Goal: Task Accomplishment & Management: Manage account settings

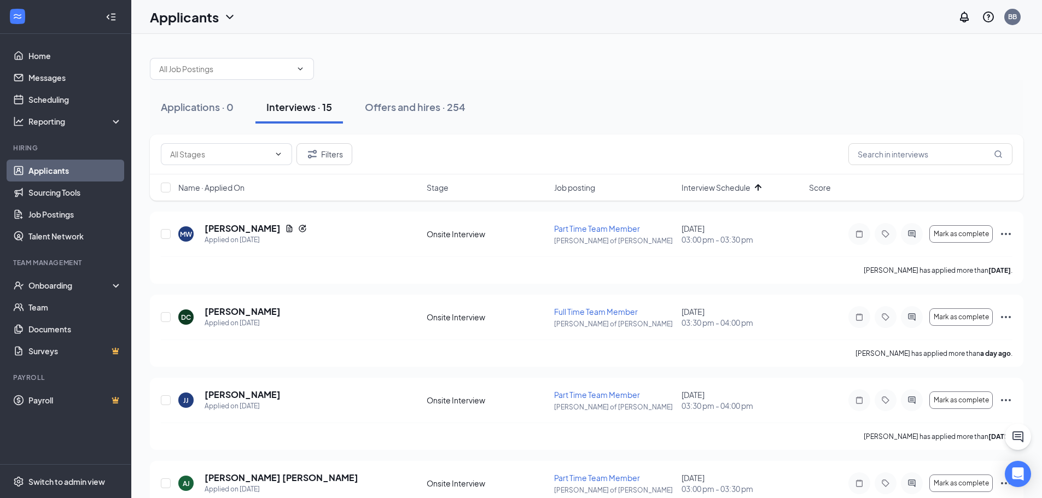
scroll to position [13, 0]
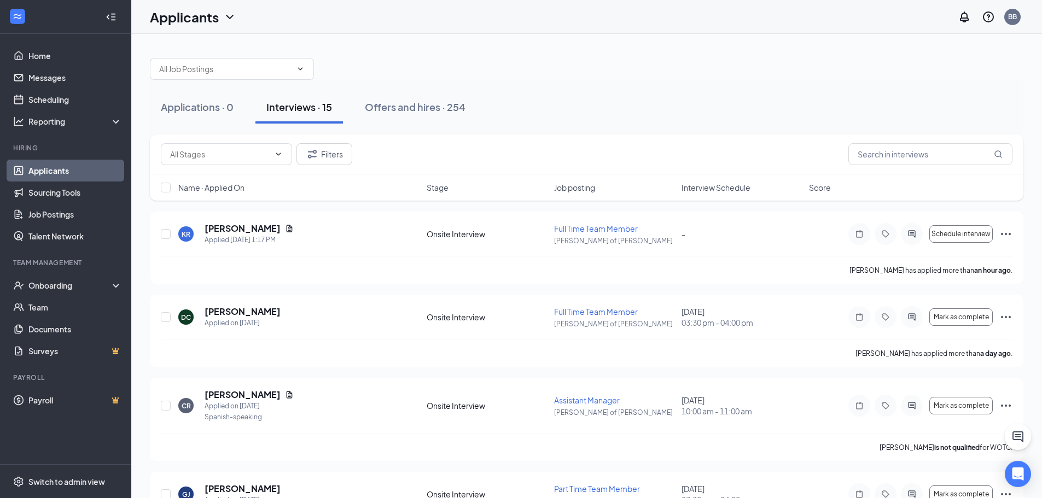
click at [730, 184] on span "Interview Schedule" at bounding box center [716, 187] width 69 height 11
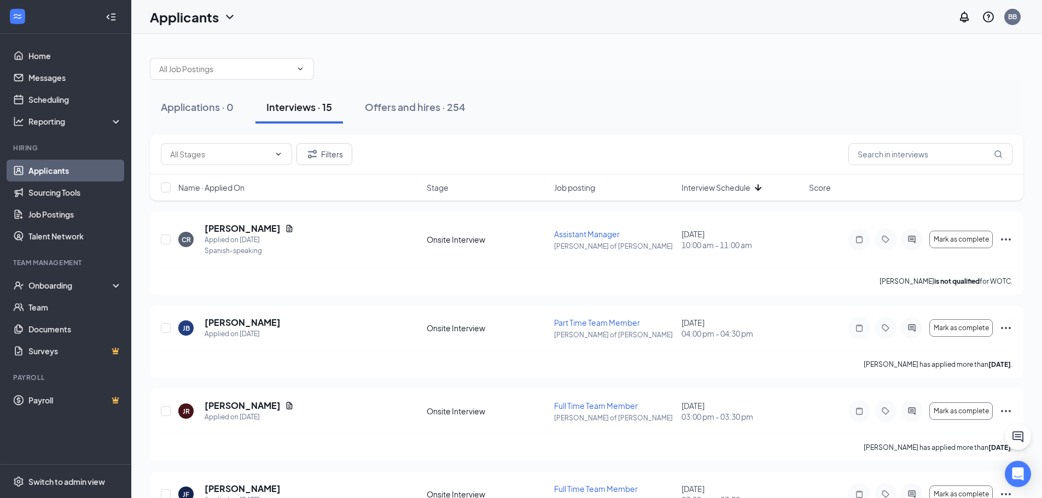
click at [731, 184] on span "Interview Schedule" at bounding box center [716, 187] width 69 height 11
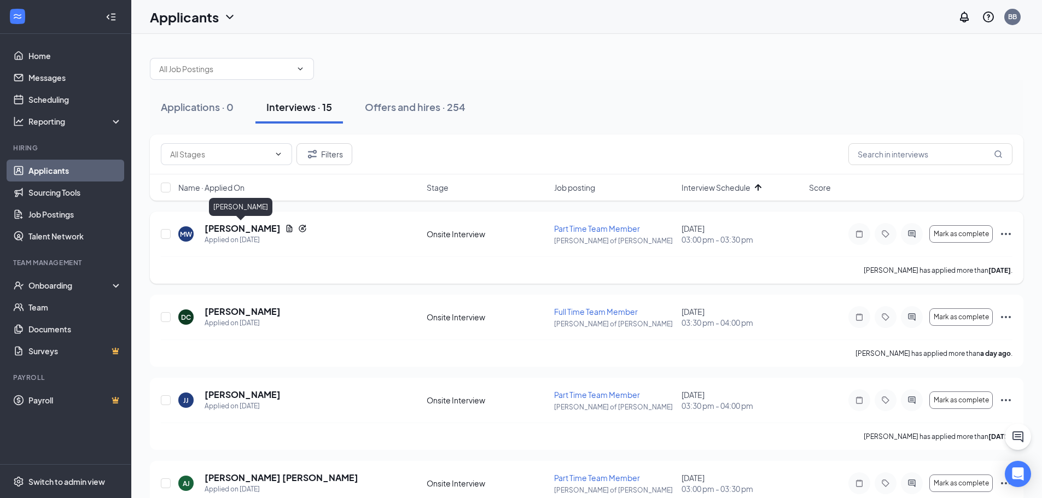
click at [222, 227] on h5 "[PERSON_NAME]" at bounding box center [243, 229] width 76 height 12
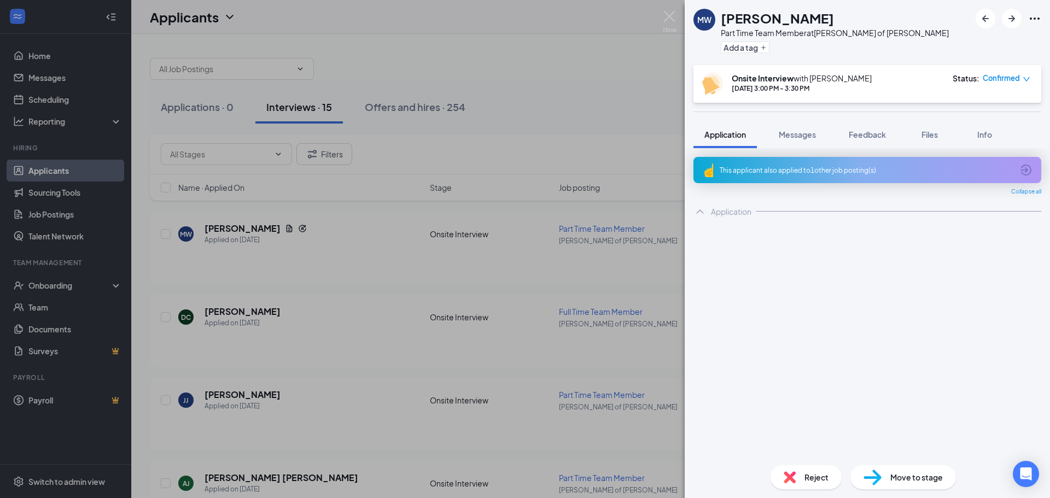
click at [795, 480] on img at bounding box center [790, 478] width 12 height 12
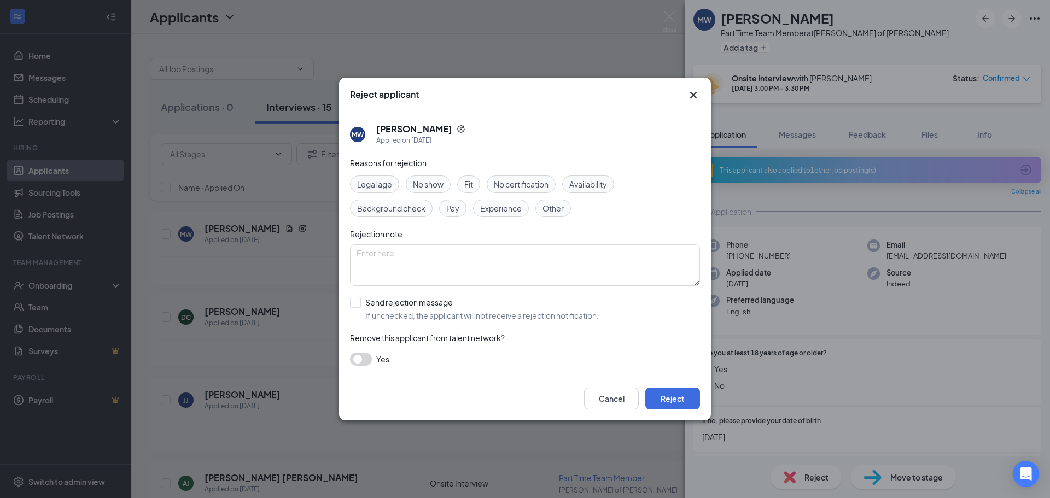
click at [433, 184] on span "No show" at bounding box center [428, 184] width 31 height 12
click at [394, 305] on input "Send rejection message If unchecked, the applicant will not receive a rejection…" at bounding box center [474, 309] width 249 height 24
checkbox input "true"
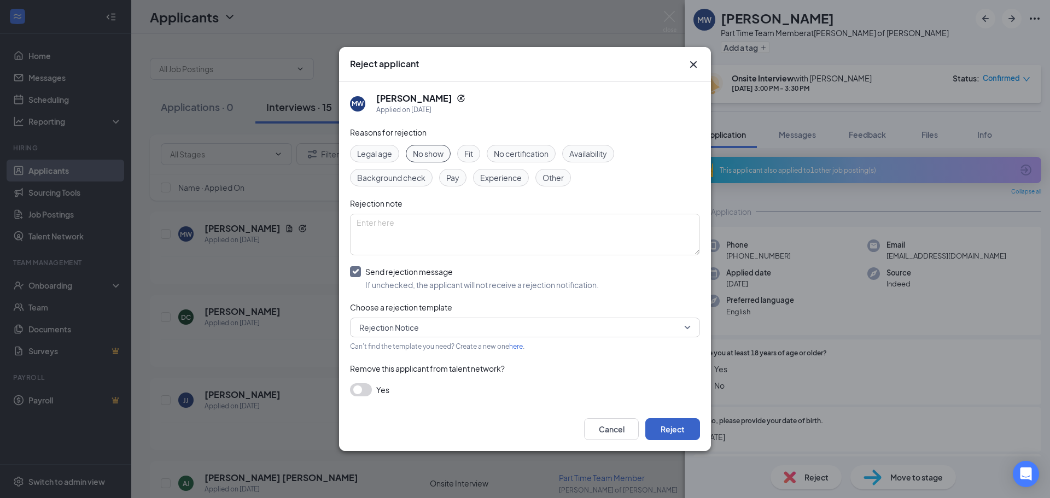
click at [685, 423] on button "Reject" at bounding box center [672, 429] width 55 height 22
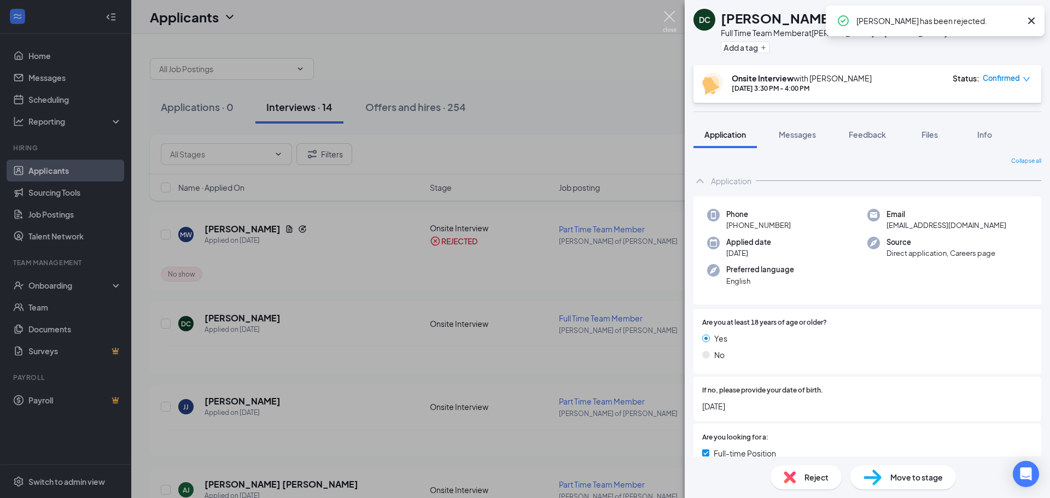
click at [666, 22] on img at bounding box center [670, 21] width 14 height 21
